Goal: Task Accomplishment & Management: Use online tool/utility

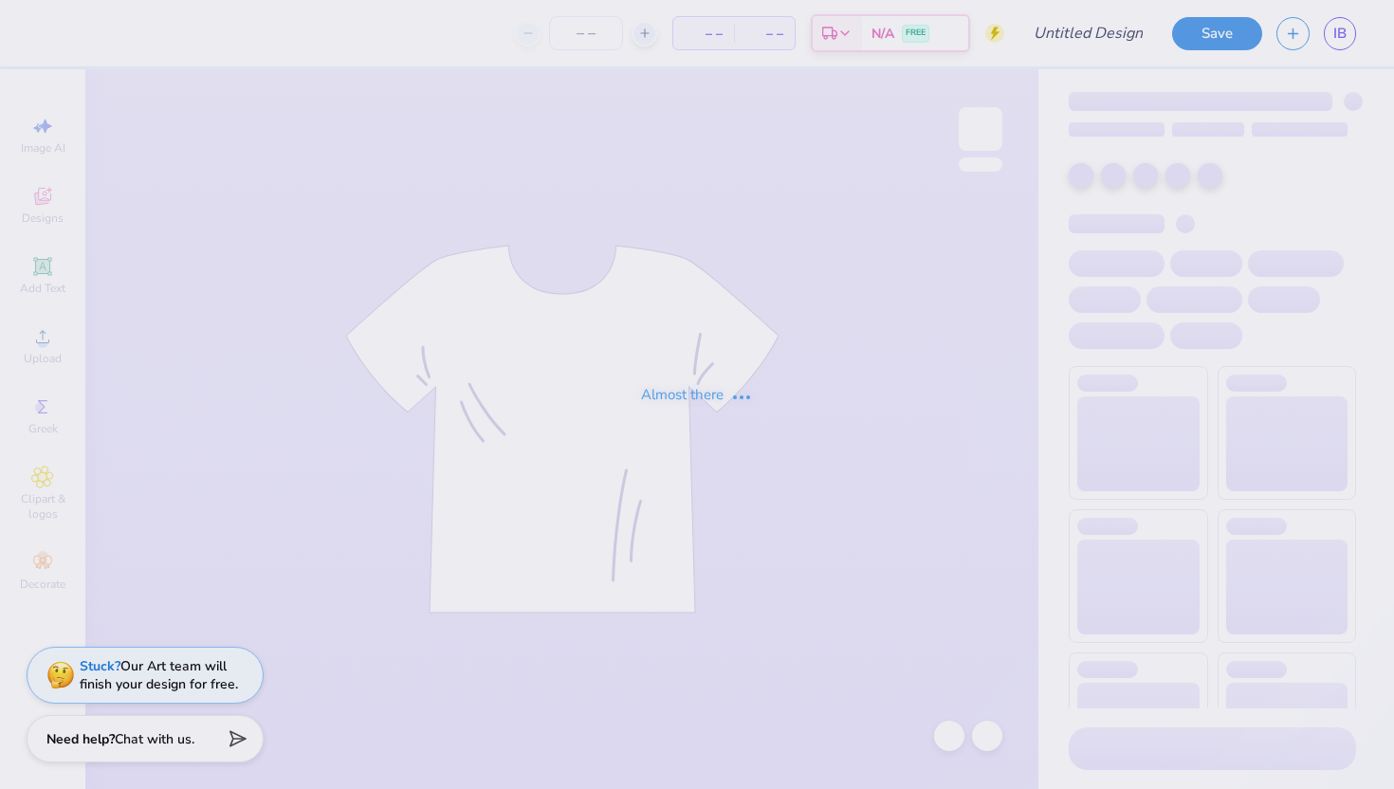
type input "GPHI Mockneck"
type input "7"
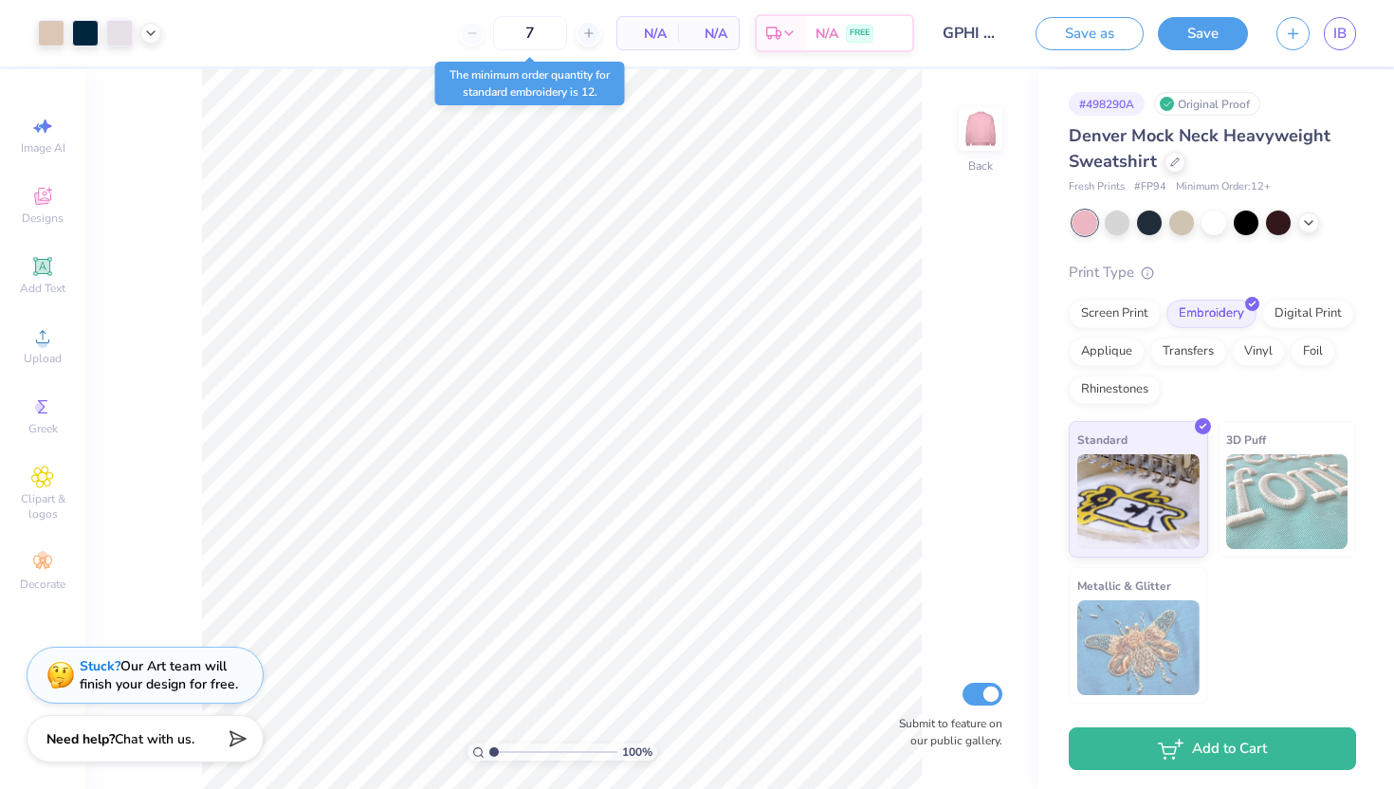
click at [1302, 233] on div at bounding box center [1215, 223] width 284 height 25
click at [1177, 229] on div at bounding box center [1181, 221] width 25 height 25
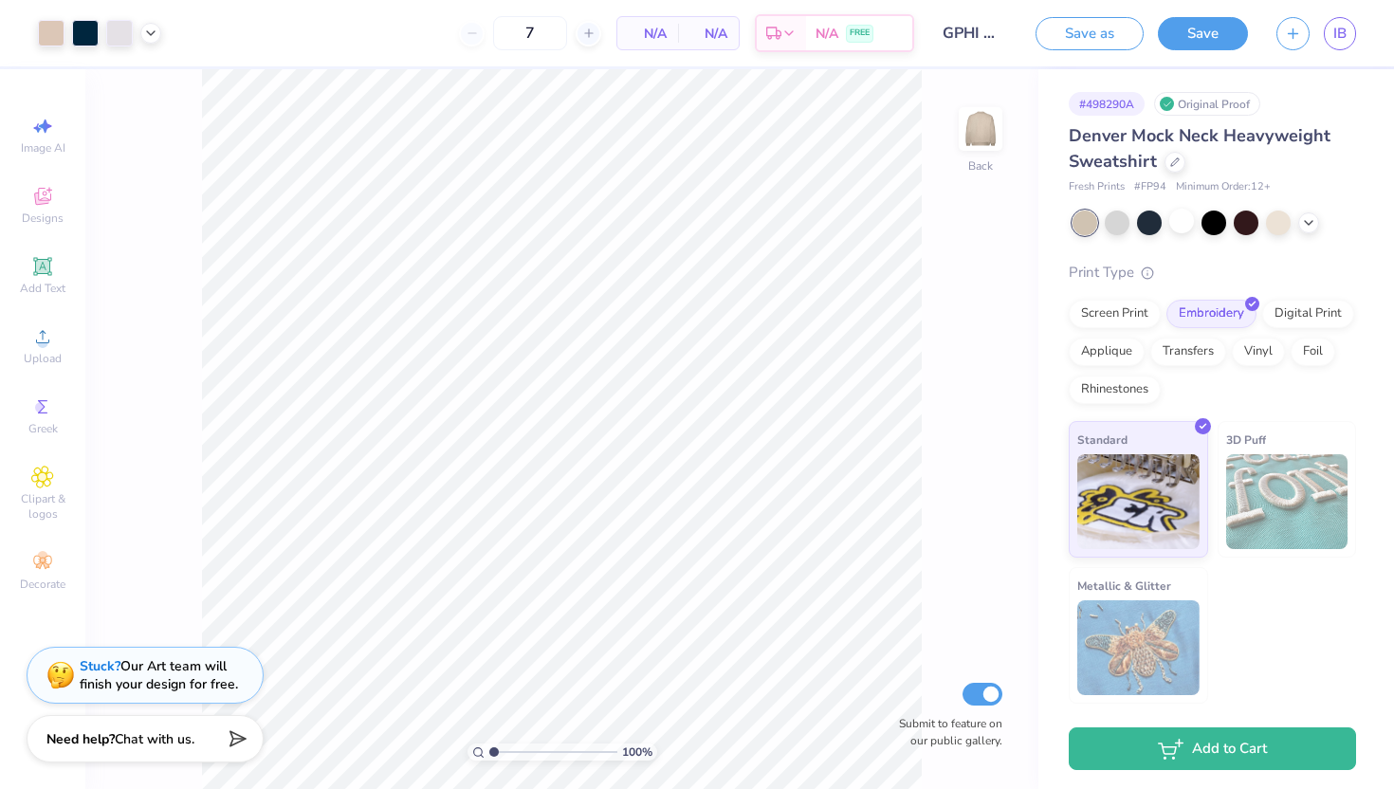
click at [1298, 227] on div at bounding box center [1215, 223] width 284 height 25
click at [1315, 223] on icon at bounding box center [1308, 220] width 15 height 15
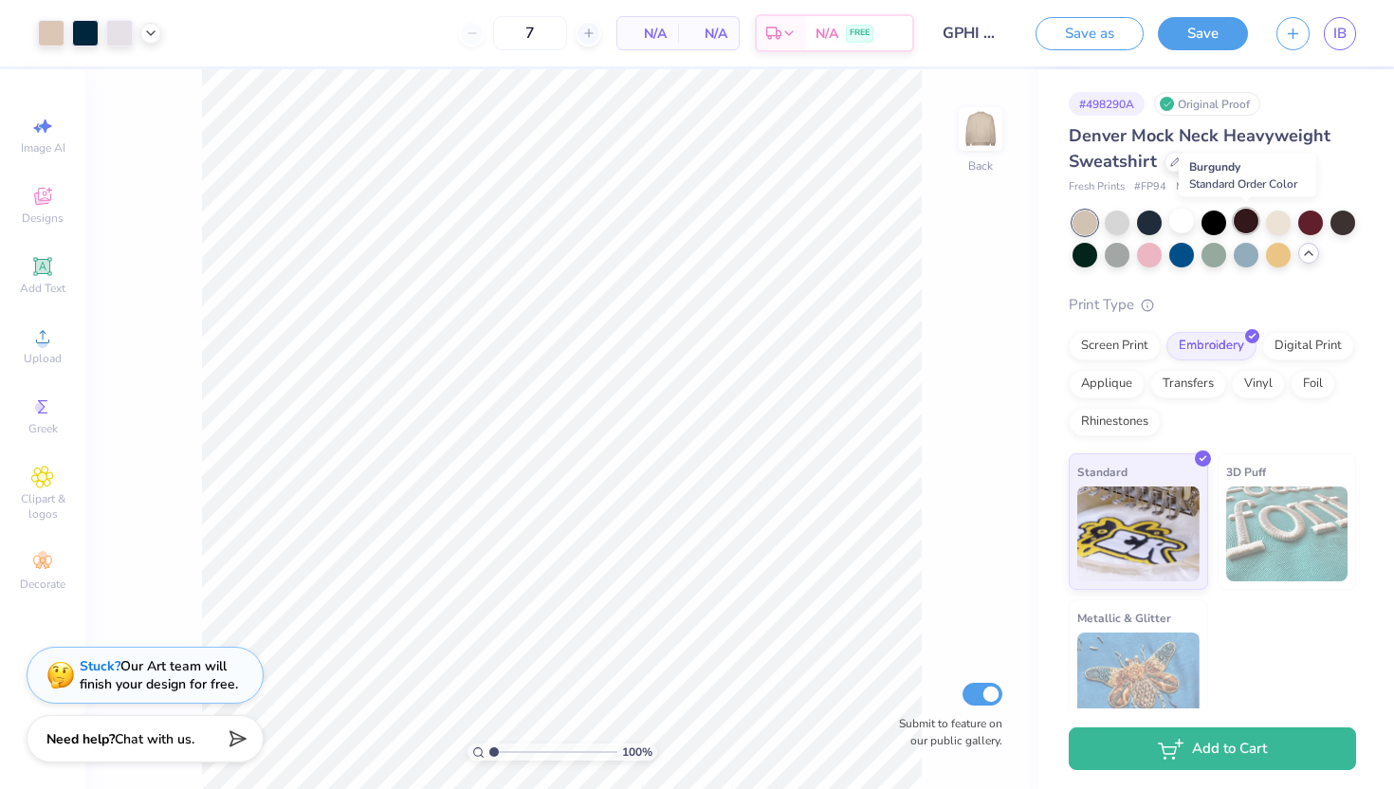
click at [1243, 218] on div at bounding box center [1246, 221] width 25 height 25
click at [1206, 230] on div at bounding box center [1214, 221] width 25 height 25
click at [1274, 233] on div at bounding box center [1278, 221] width 25 height 25
click at [1189, 46] on button "Save" at bounding box center [1203, 30] width 90 height 33
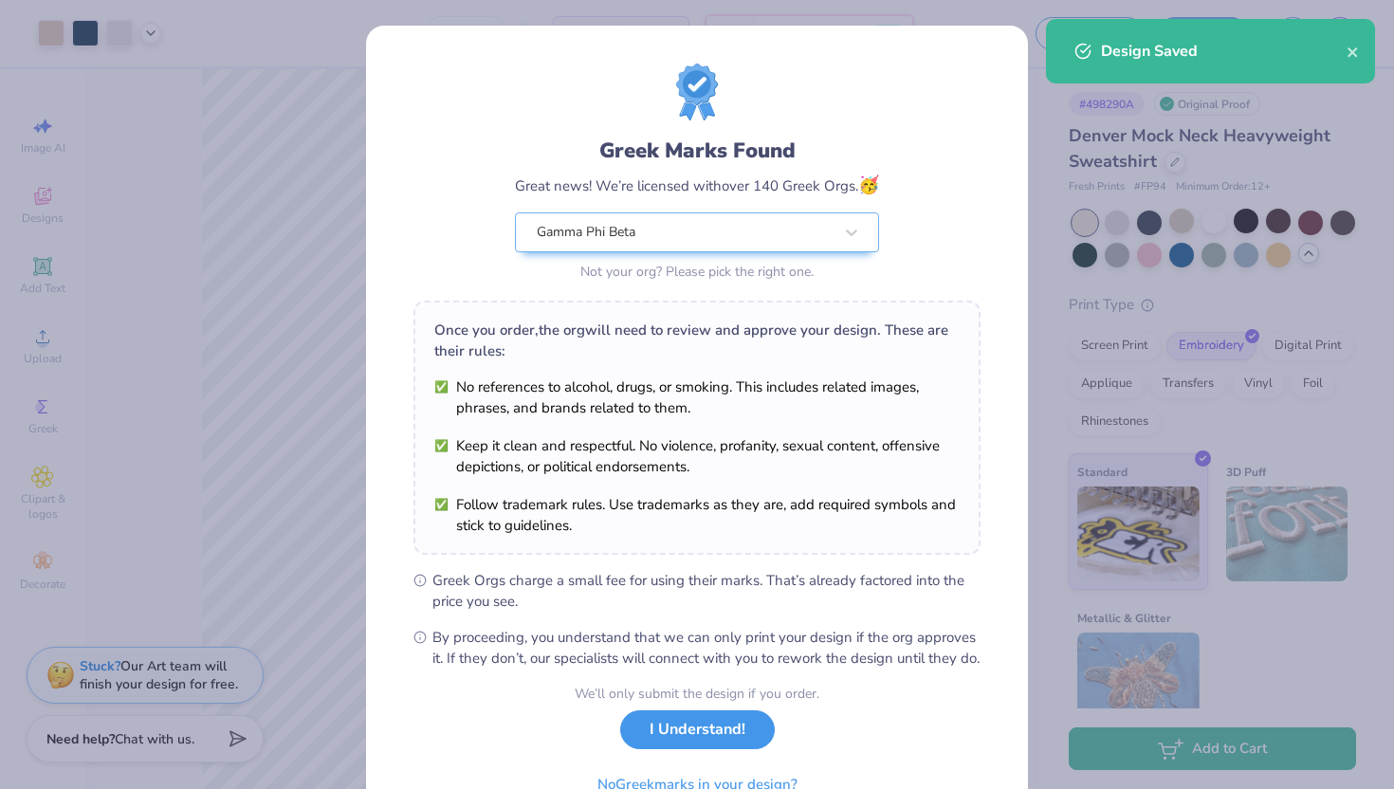
click at [706, 749] on button "I Understand!" at bounding box center [697, 729] width 155 height 39
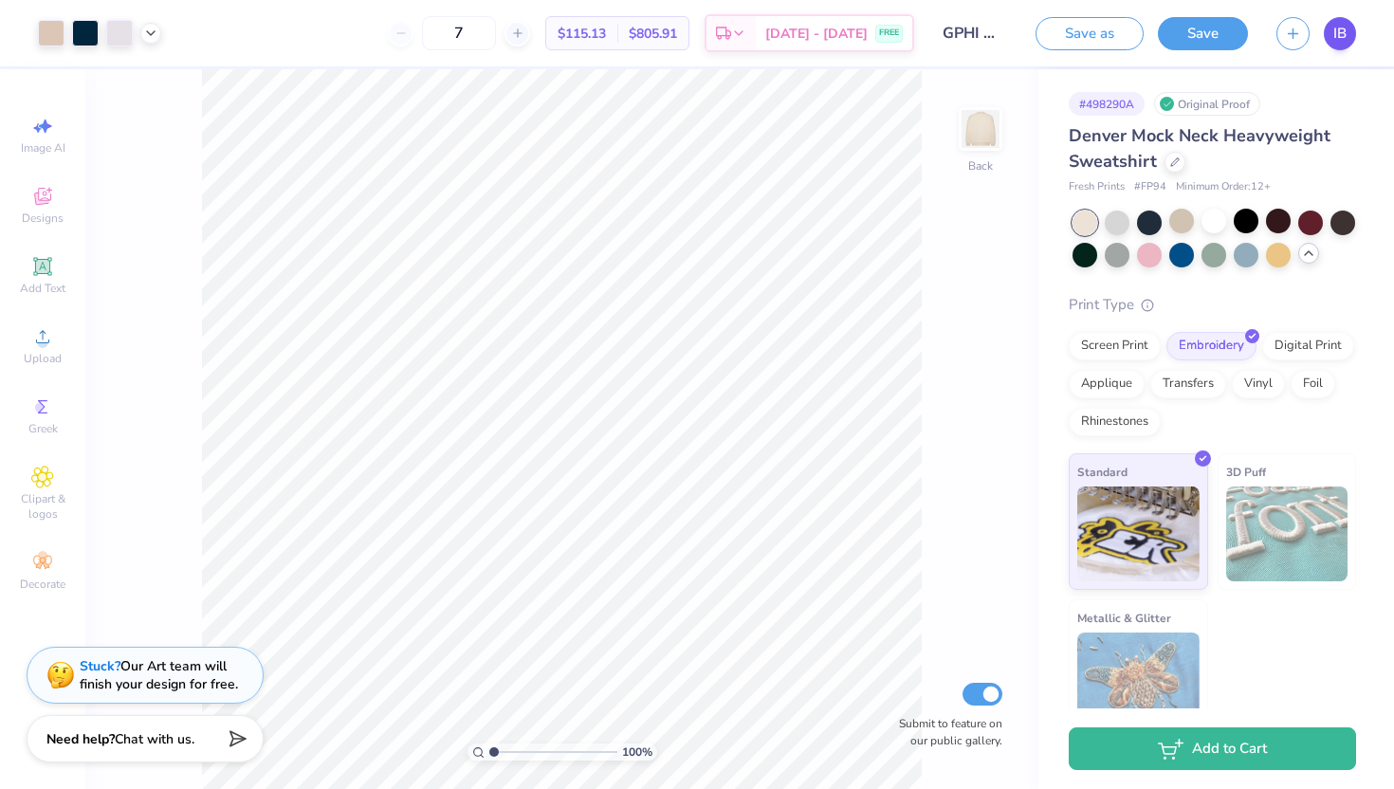
click at [1331, 39] on div "Art colors 7 $115.13 Per Item $805.91 Total Est. Delivery [DATE] - [DATE] FREE …" at bounding box center [697, 394] width 1394 height 789
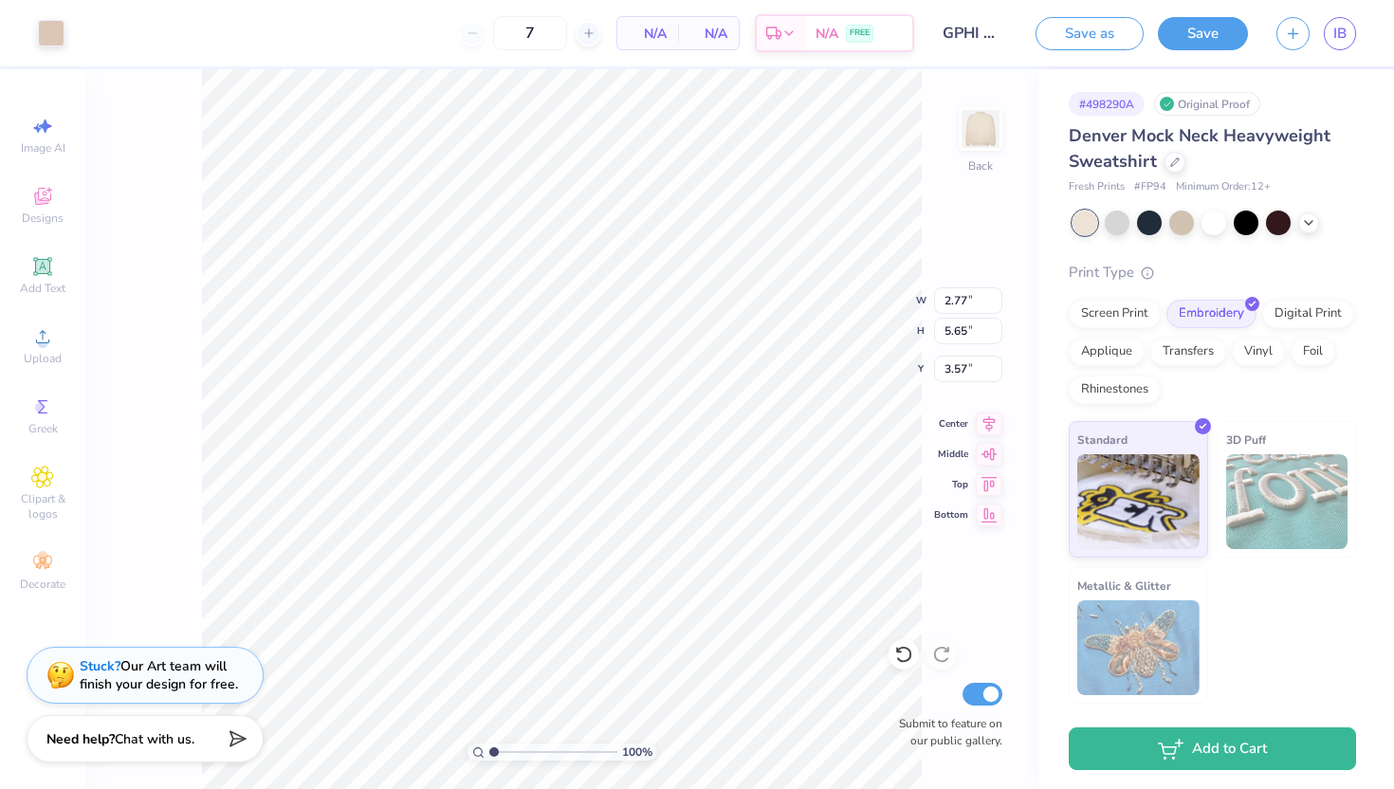
type input "2.39"
type input "5.24"
type input "3.77"
click at [95, 33] on div at bounding box center [85, 31] width 27 height 27
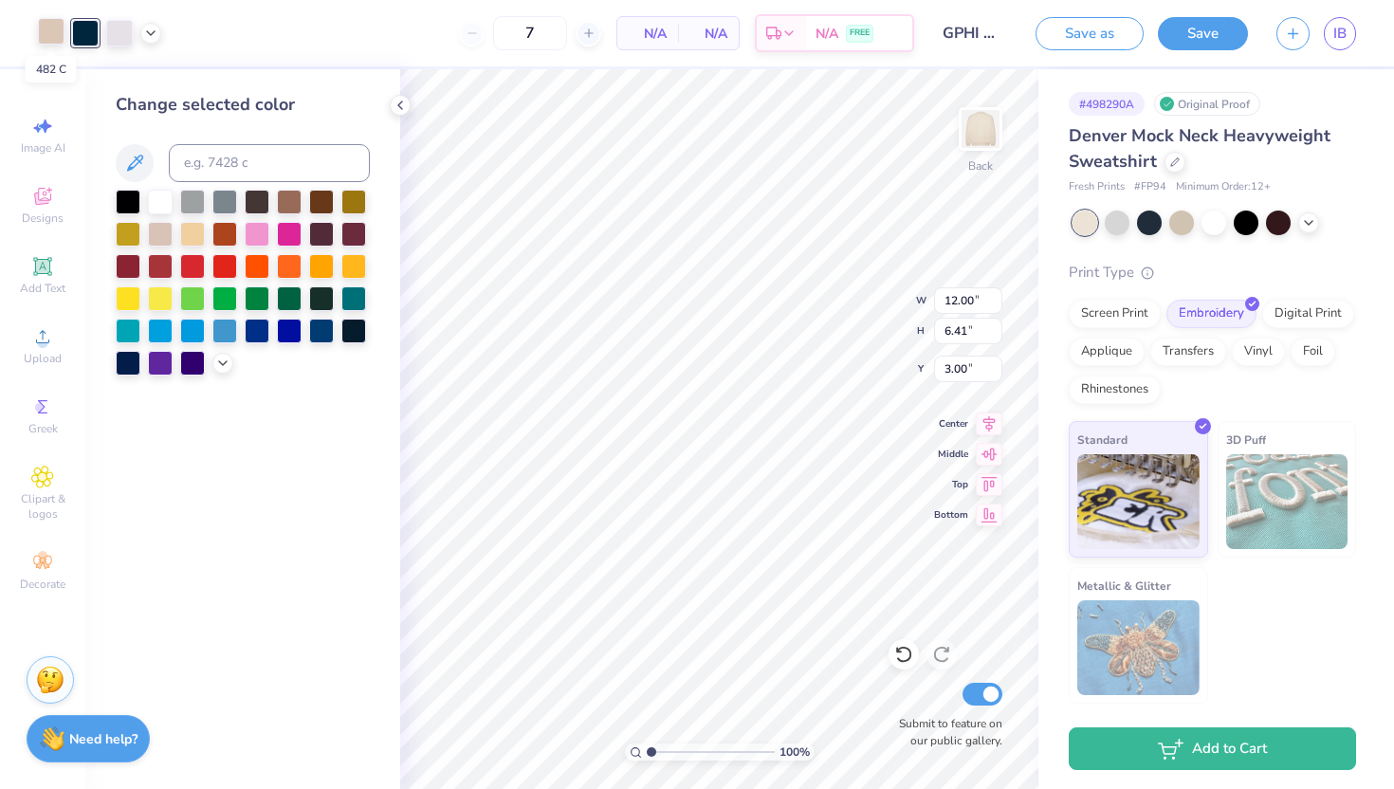
click at [61, 27] on div at bounding box center [51, 31] width 27 height 27
click at [165, 198] on div at bounding box center [160, 200] width 25 height 25
click at [89, 27] on div at bounding box center [85, 31] width 27 height 27
click at [323, 201] on div at bounding box center [321, 200] width 25 height 25
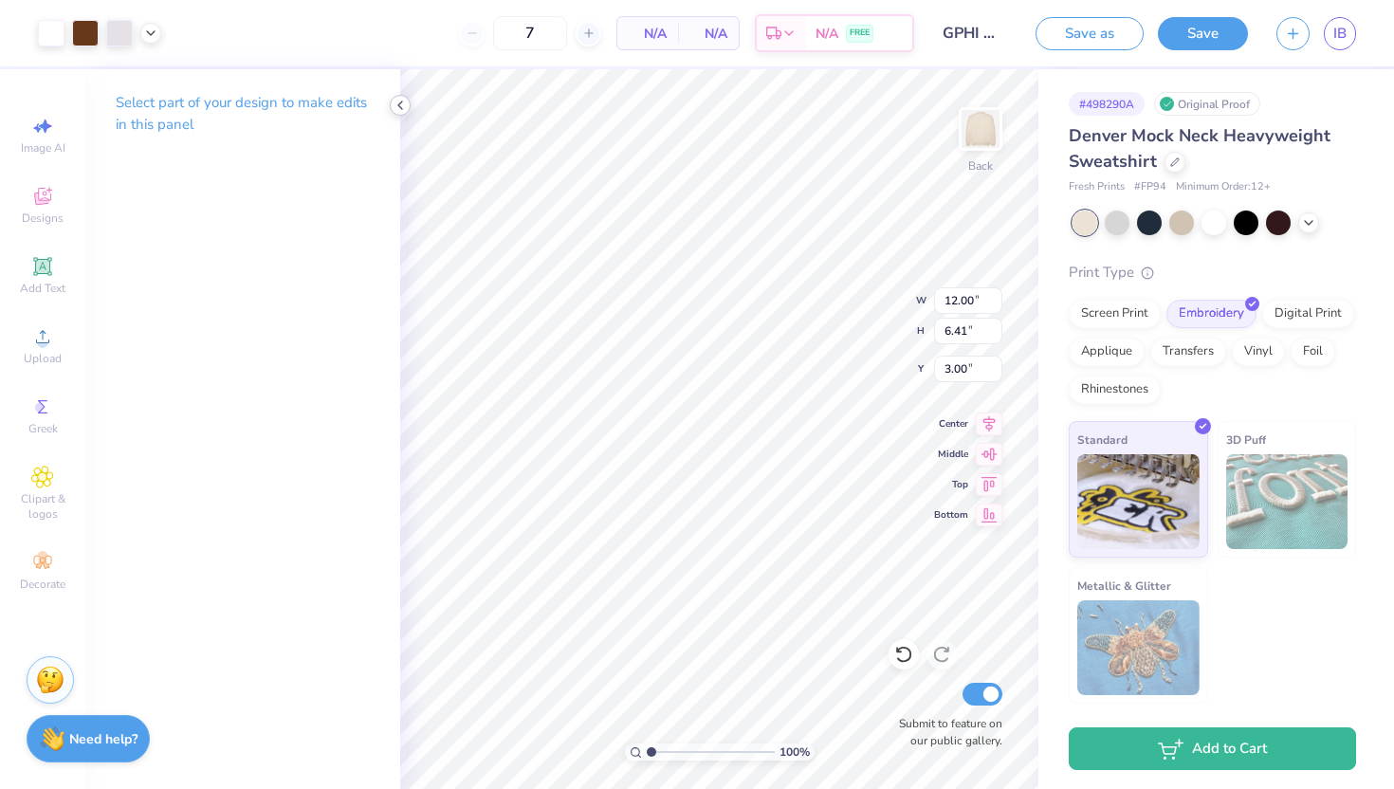
click at [399, 103] on polyline at bounding box center [400, 105] width 4 height 8
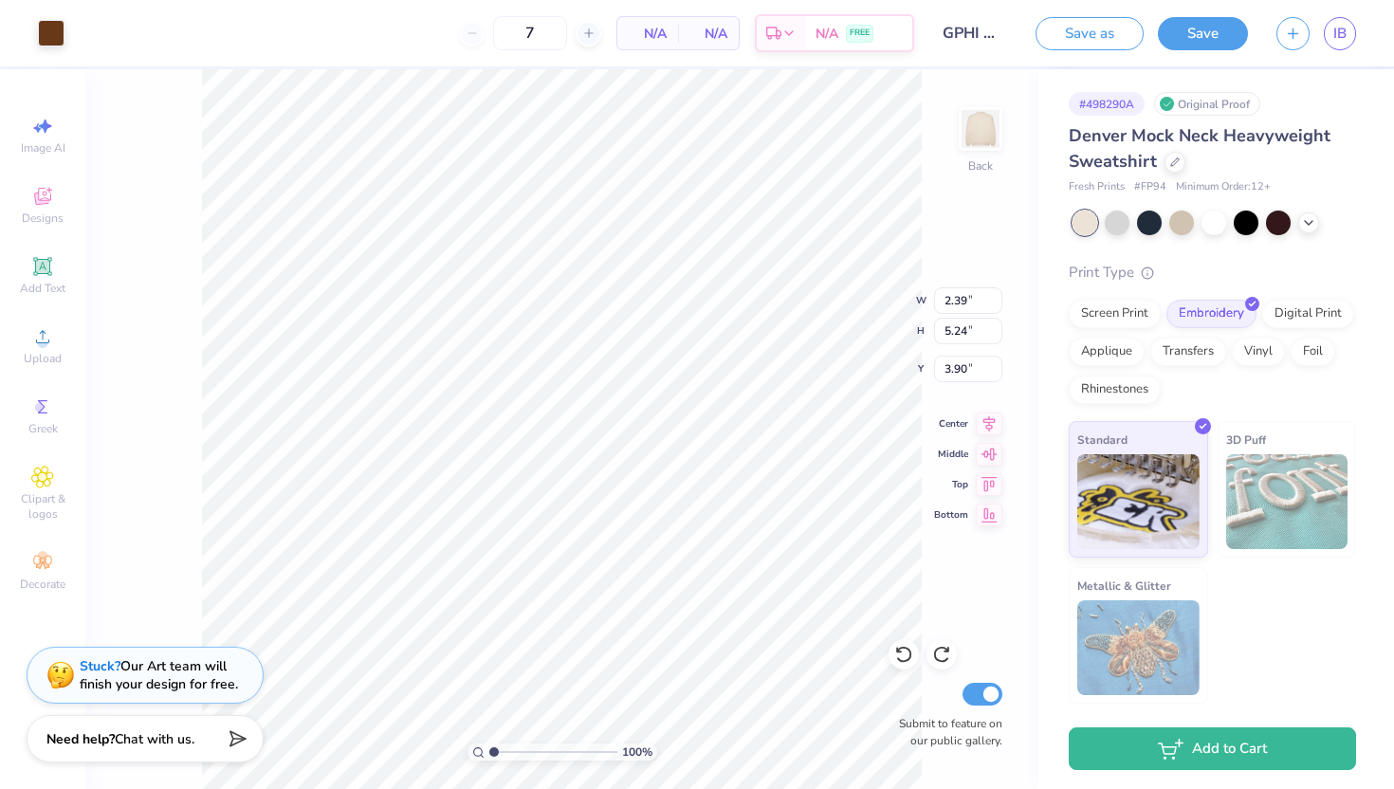
type input "3.77"
type input "3.19"
click at [706, 23] on button "Save" at bounding box center [1203, 30] width 90 height 33
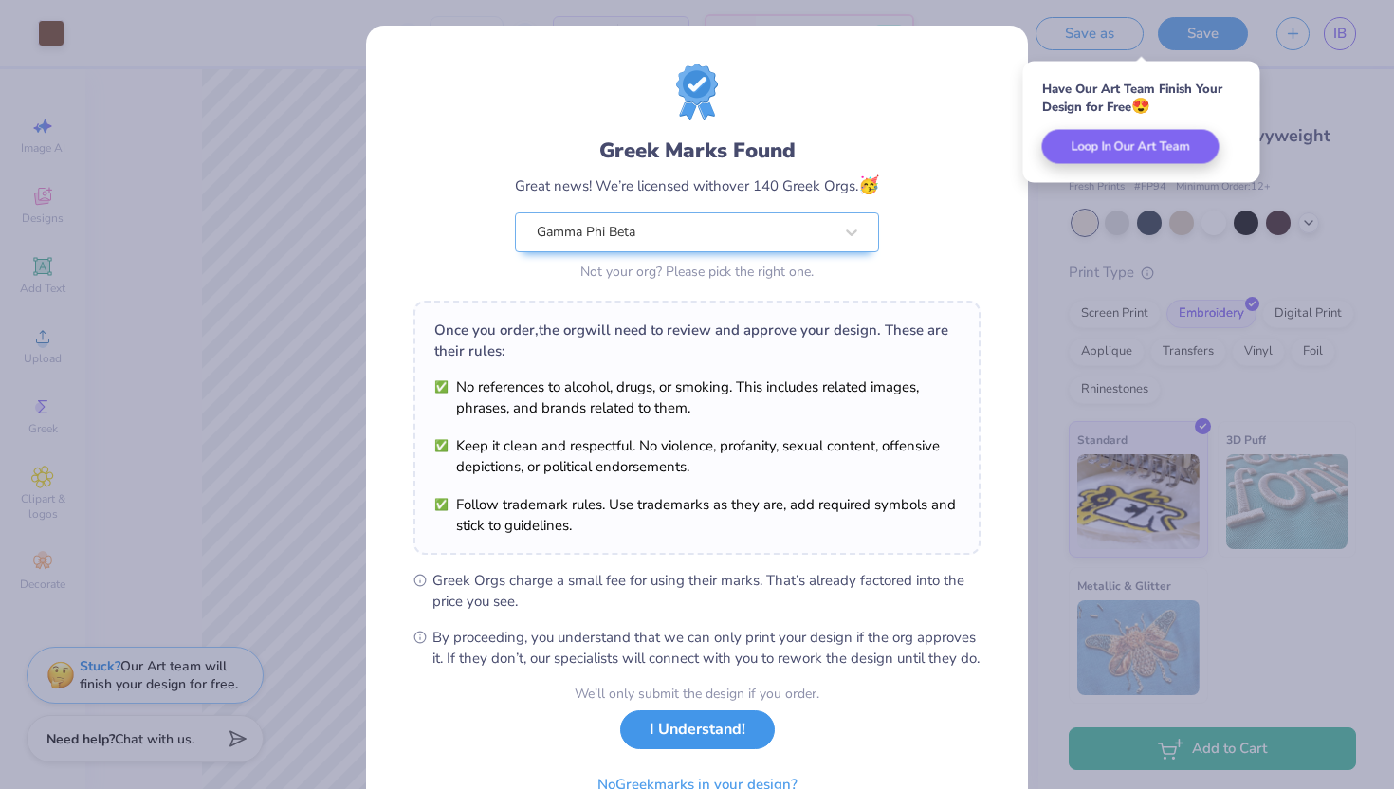
click at [673, 721] on button "I Understand!" at bounding box center [697, 729] width 155 height 39
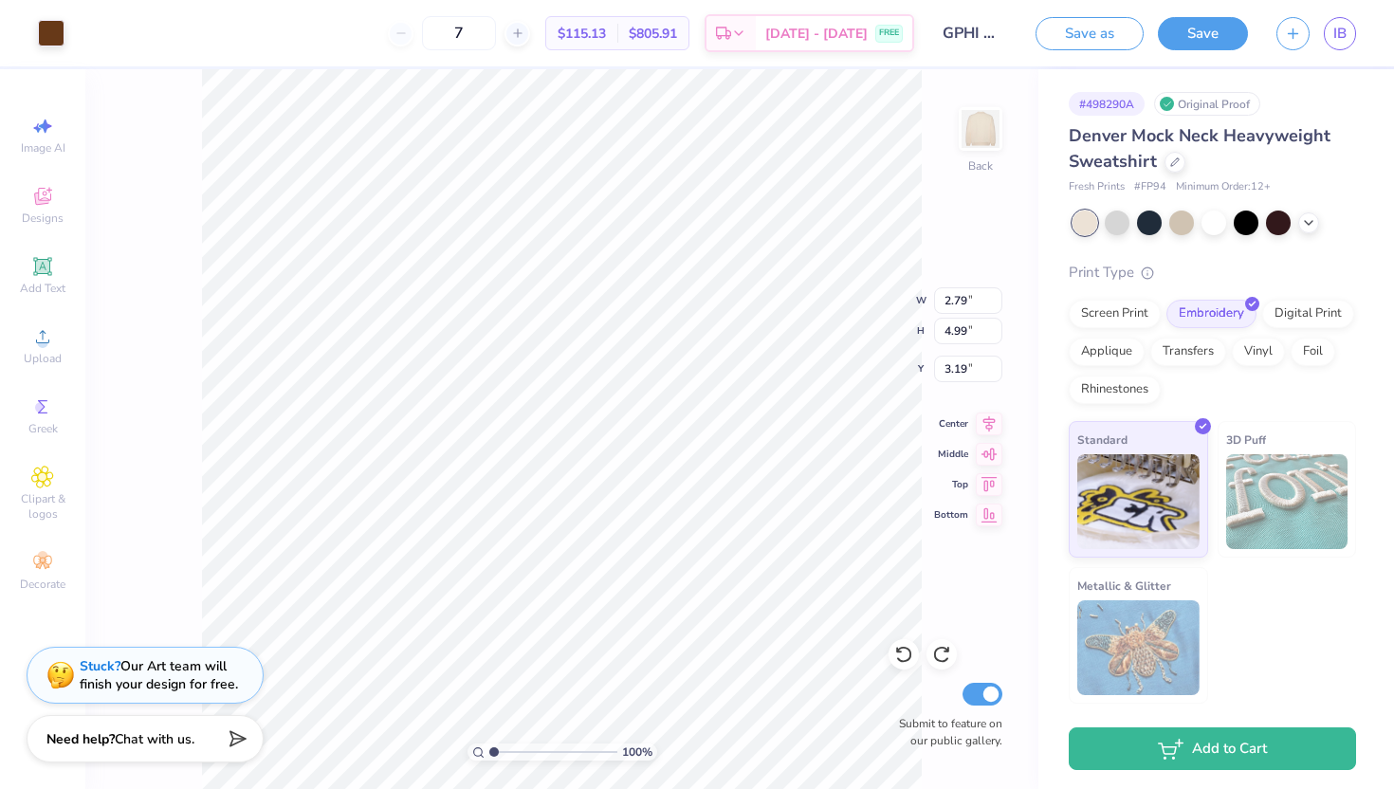
click at [706, 27] on div "IB" at bounding box center [1317, 33] width 80 height 33
click at [706, 29] on link "IB" at bounding box center [1340, 33] width 32 height 33
